Goal: Transaction & Acquisition: Purchase product/service

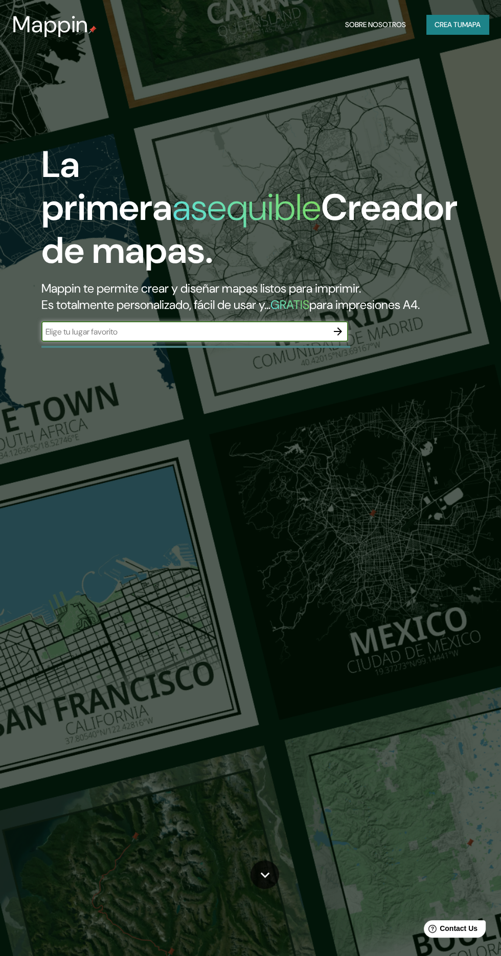
click at [162, 337] on input "text" at bounding box center [184, 332] width 286 height 12
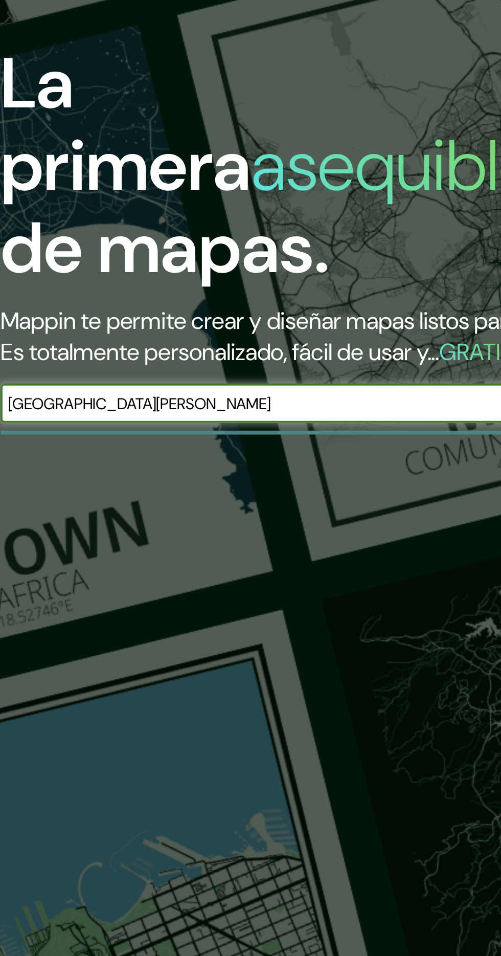
type input "[GEOGRAPHIC_DATA][PERSON_NAME]"
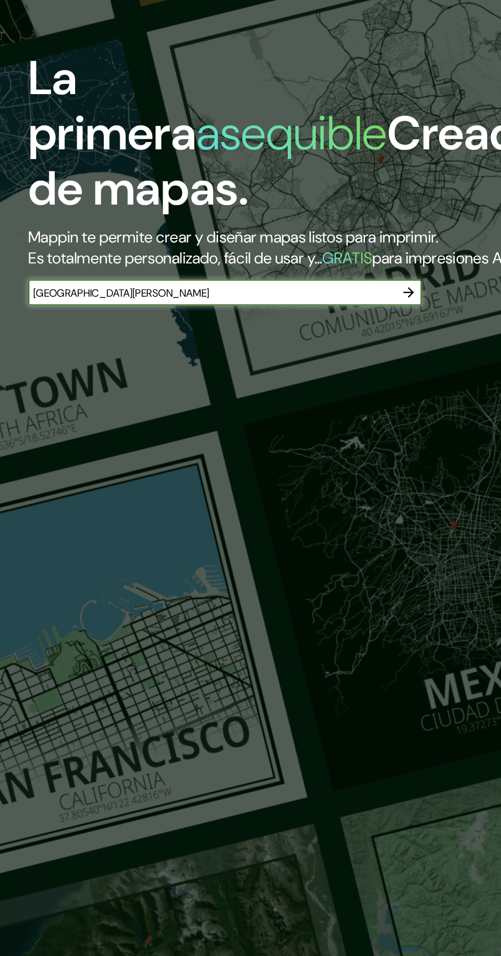
click at [337, 335] on icon "button" at bounding box center [338, 331] width 8 height 8
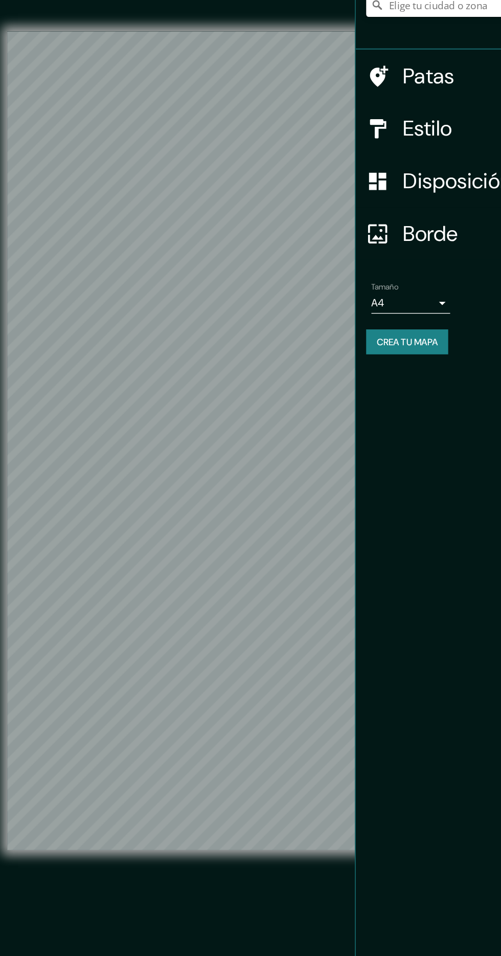
click at [370, 112] on input "Elige tu ciudad o zona" at bounding box center [403, 107] width 196 height 18
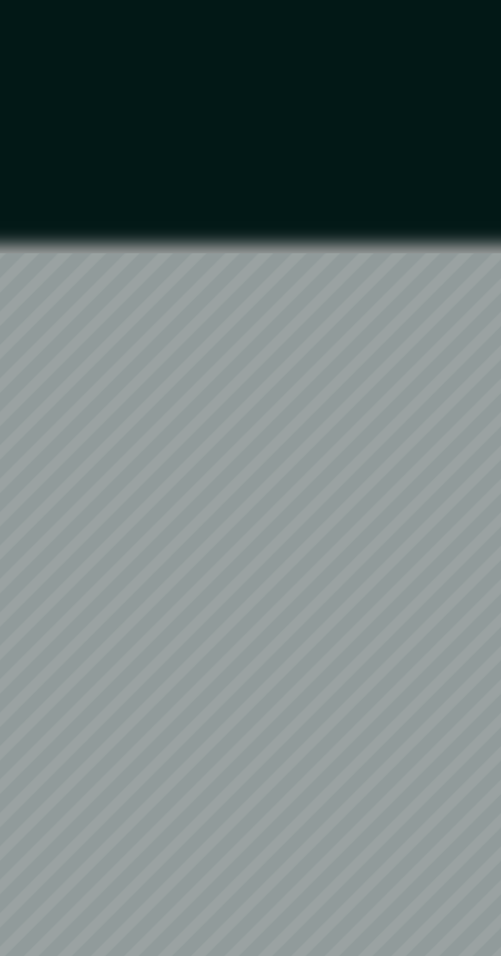
type input "[PERSON_NAME][GEOGRAPHIC_DATA], [GEOGRAPHIC_DATA]"
click at [243, 85] on div "© Mapbox © OpenStreetMap Mejora este mapa" at bounding box center [250, 446] width 451 height 860
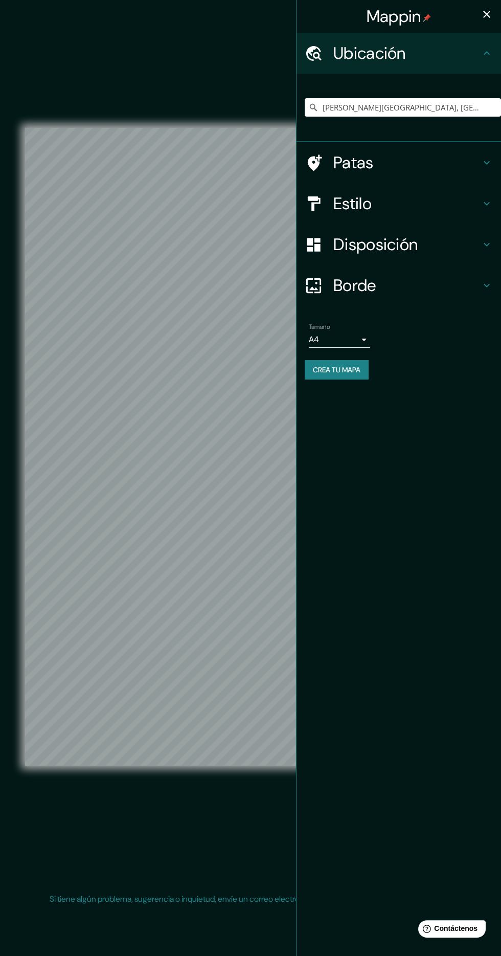
scroll to position [1, 0]
click at [448, 181] on div "Patas" at bounding box center [399, 162] width 205 height 41
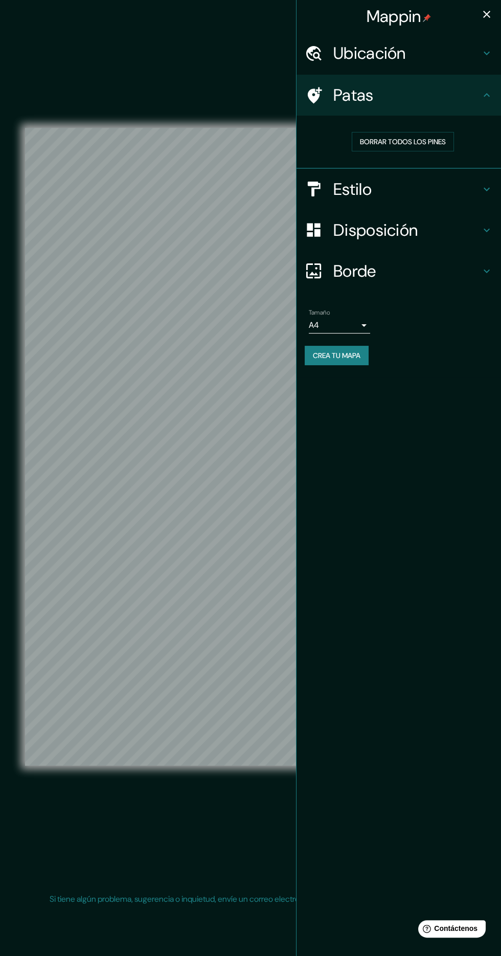
click at [464, 189] on h4 "Estilo" at bounding box center [406, 189] width 147 height 20
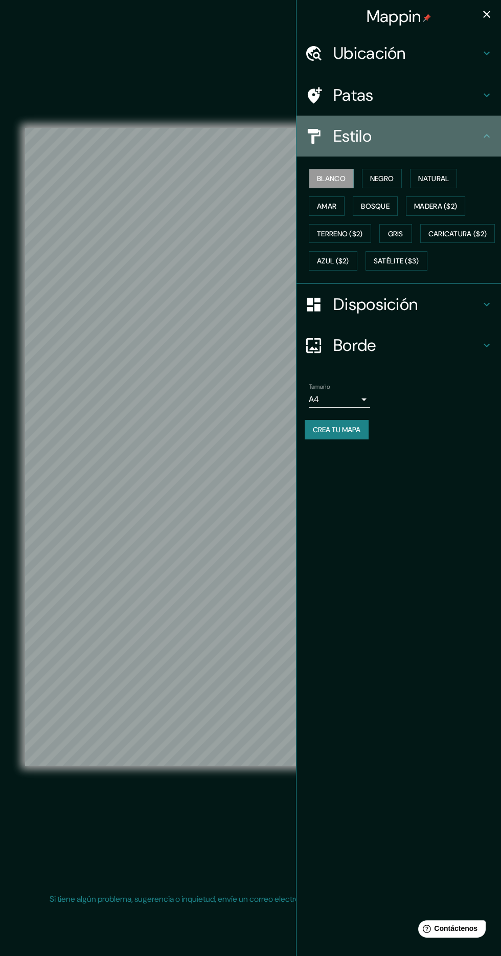
click at [384, 151] on div "Estilo" at bounding box center [399, 136] width 205 height 41
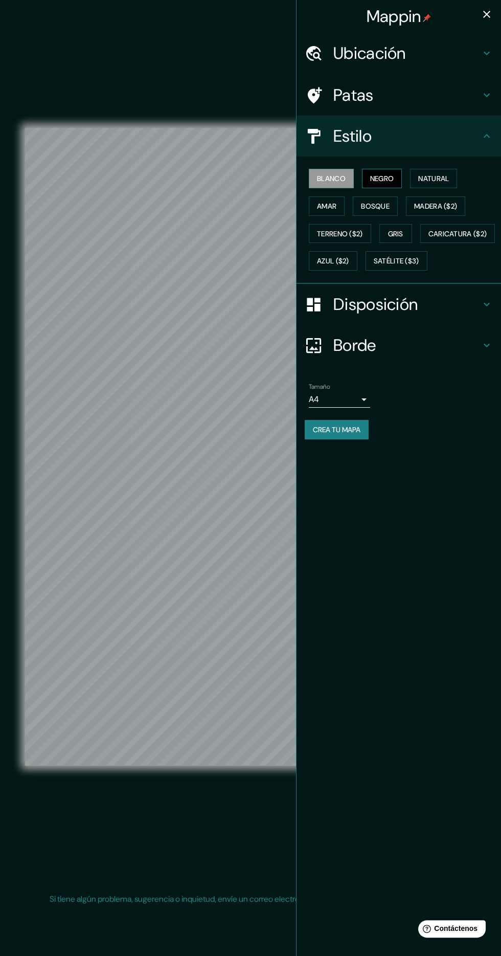
click at [394, 174] on font "Negro" at bounding box center [382, 178] width 24 height 9
click at [428, 238] on font "Caricatura ($2)" at bounding box center [457, 233] width 59 height 9
click at [407, 228] on button "Gris" at bounding box center [395, 233] width 33 height 19
click at [348, 235] on font "Terreno ($2)" at bounding box center [340, 233] width 46 height 9
click at [381, 201] on font "Bosque" at bounding box center [375, 205] width 29 height 9
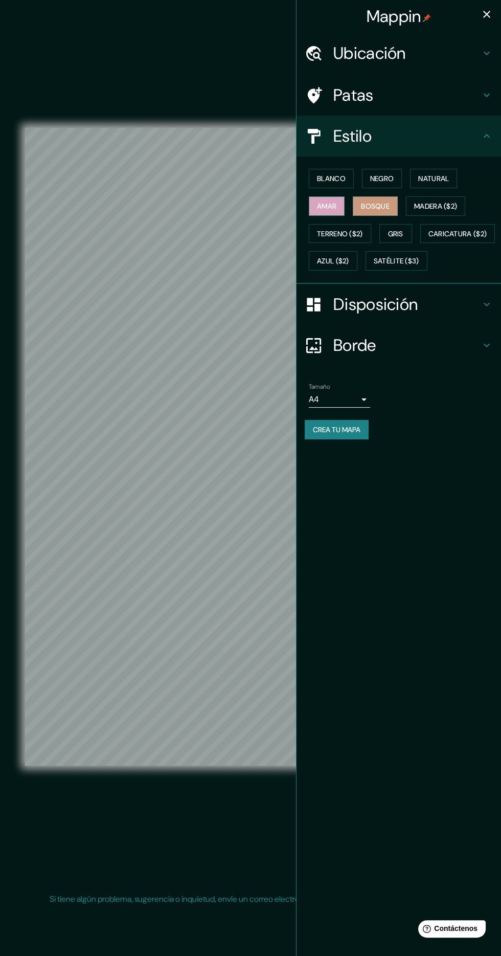
click at [327, 204] on font "Amar" at bounding box center [326, 205] width 19 height 9
click at [436, 202] on font "Madera ($2)" at bounding box center [435, 205] width 43 height 9
click at [439, 177] on font "Natural" at bounding box center [433, 178] width 31 height 9
click at [390, 174] on font "Negro" at bounding box center [382, 178] width 24 height 9
click at [329, 172] on font "Blanco" at bounding box center [331, 178] width 29 height 13
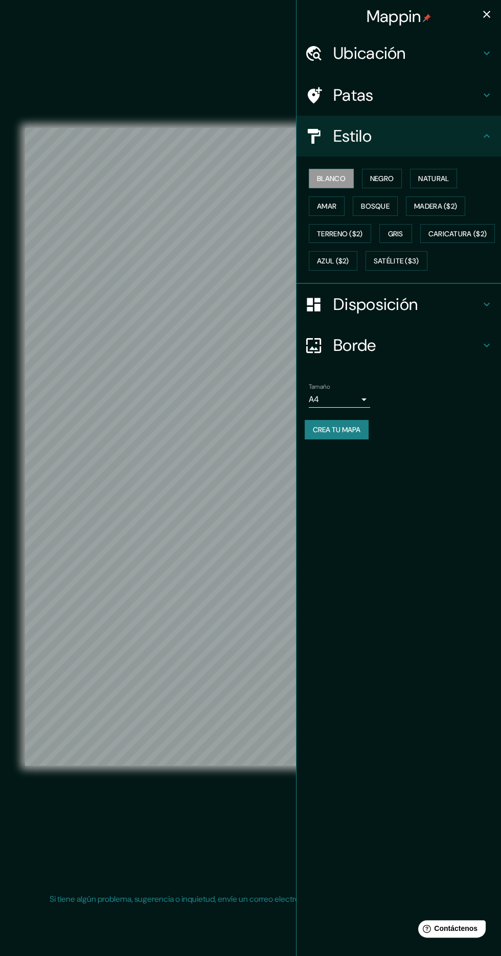
click at [458, 314] on h4 "Disposición" at bounding box center [406, 304] width 147 height 20
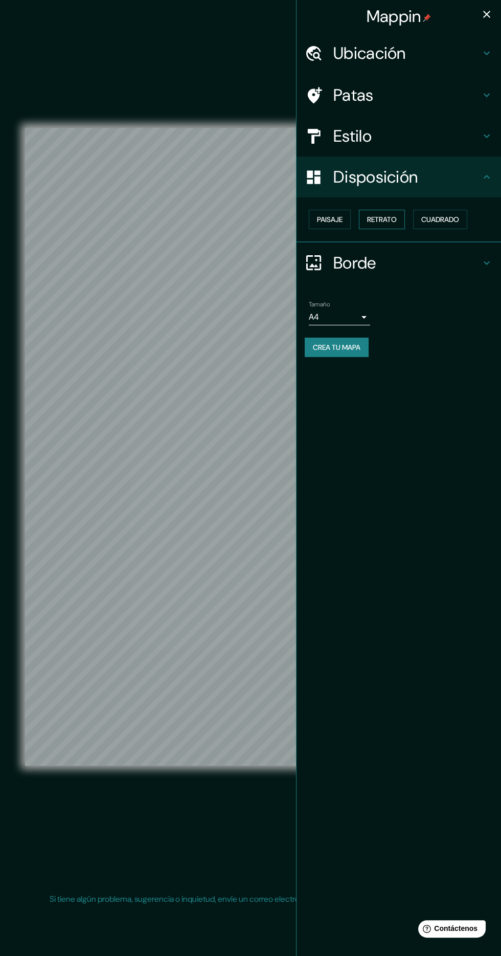
click at [387, 219] on font "Retrato" at bounding box center [382, 219] width 30 height 9
click at [446, 224] on font "Cuadrado" at bounding box center [440, 219] width 38 height 13
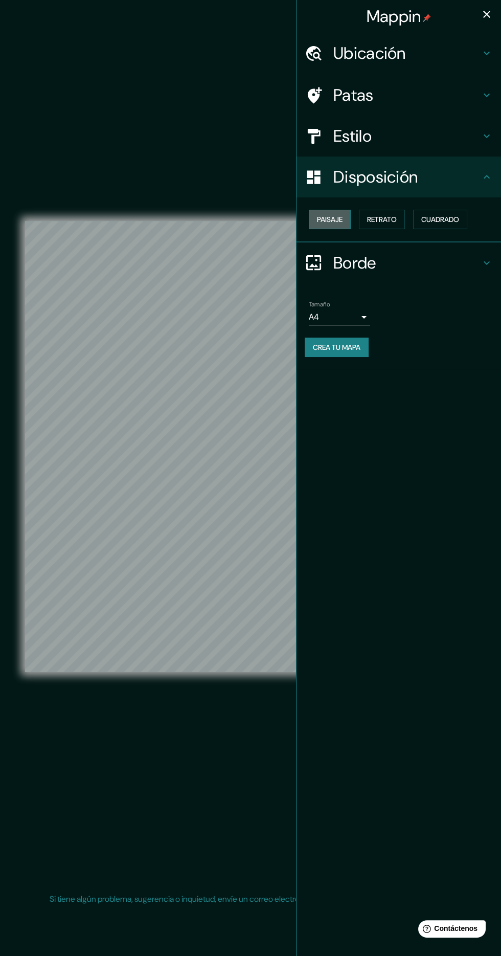
click at [334, 215] on font "Paisaje" at bounding box center [330, 219] width 26 height 9
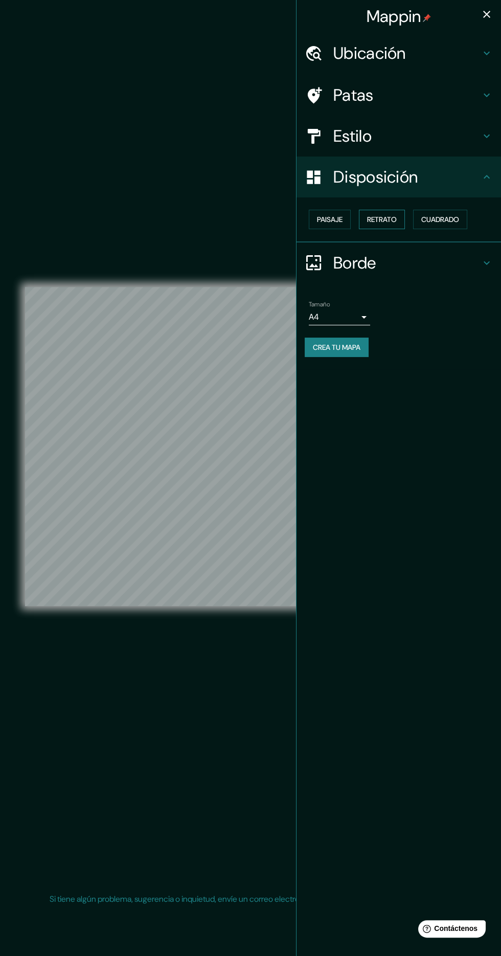
click at [397, 216] on font "Retrato" at bounding box center [382, 219] width 30 height 9
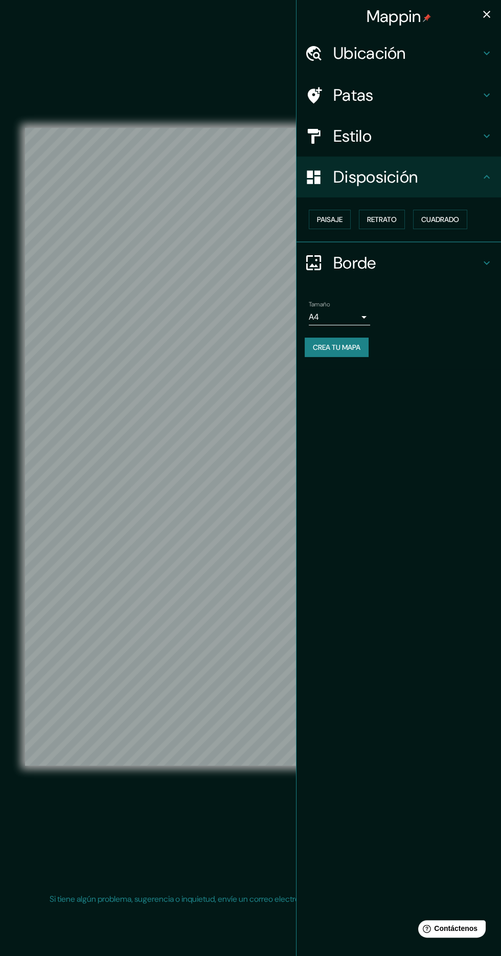
click at [464, 56] on h4 "Ubicación" at bounding box center [406, 53] width 147 height 20
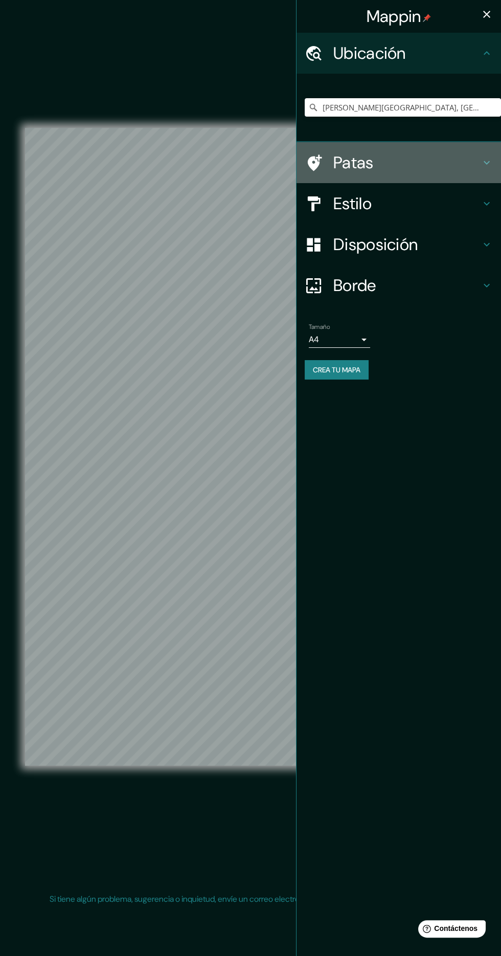
click at [430, 163] on h4 "Patas" at bounding box center [406, 162] width 147 height 20
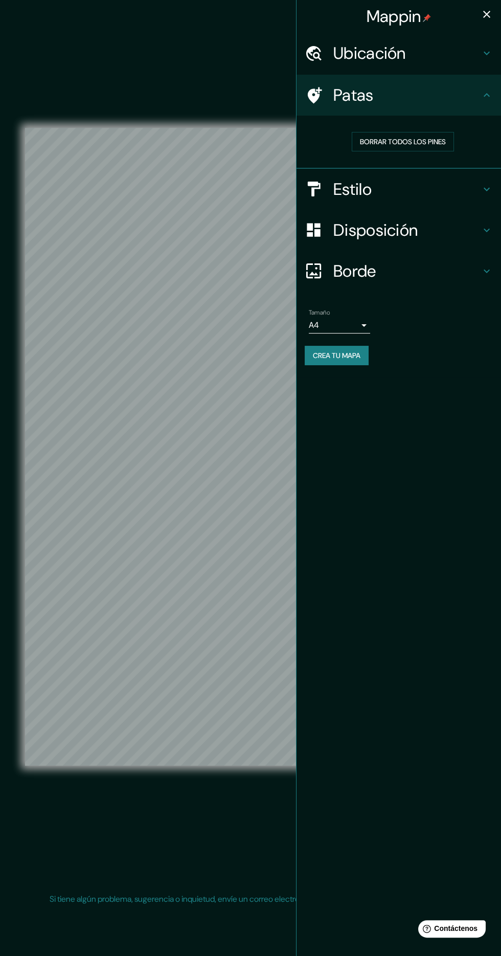
click at [463, 97] on h4 "Patas" at bounding box center [406, 95] width 147 height 20
click at [270, 65] on div "© Mapbox © OpenStreetMap Mejora este mapa" at bounding box center [250, 446] width 451 height 860
click at [486, 18] on icon "button" at bounding box center [487, 14] width 12 height 12
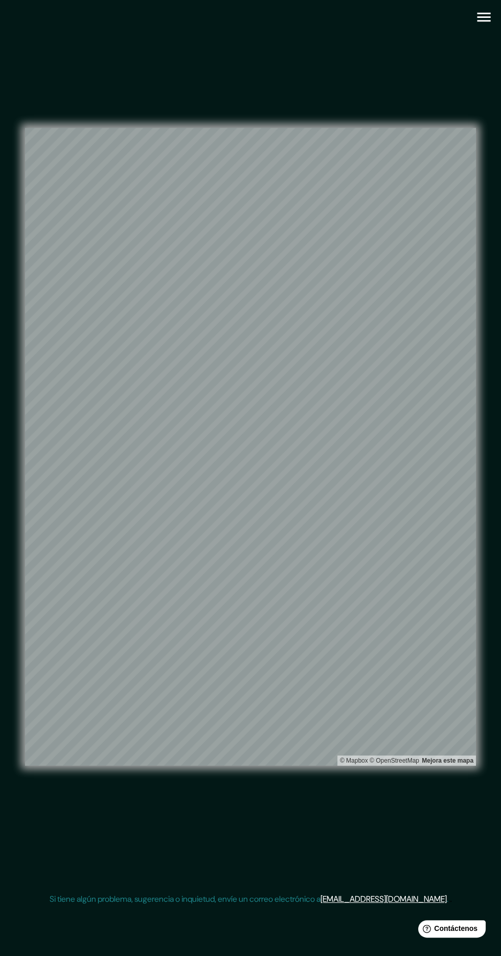
click at [485, 34] on div "© Mapbox © OpenStreetMap Mejora este mapa" at bounding box center [251, 446] width 484 height 893
